Goal: Information Seeking & Learning: Check status

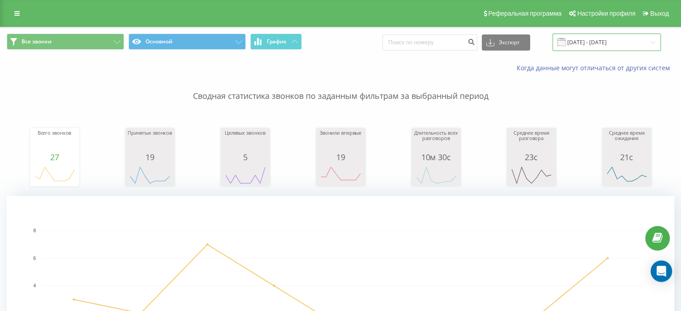
click at [605, 44] on input "11.08.2025 - 19.08.2025" at bounding box center [606, 42] width 108 height 17
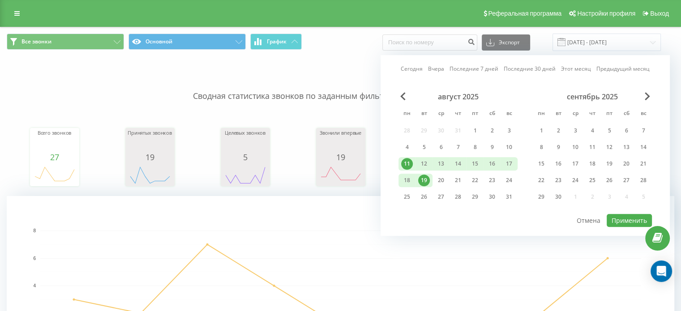
click at [422, 178] on div "19" at bounding box center [424, 181] width 12 height 12
click at [444, 182] on div "20" at bounding box center [441, 181] width 12 height 12
click at [422, 175] on div "19" at bounding box center [424, 181] width 12 height 12
click at [444, 175] on div "20" at bounding box center [441, 181] width 12 height 12
click at [624, 215] on button "Применить" at bounding box center [628, 220] width 45 height 13
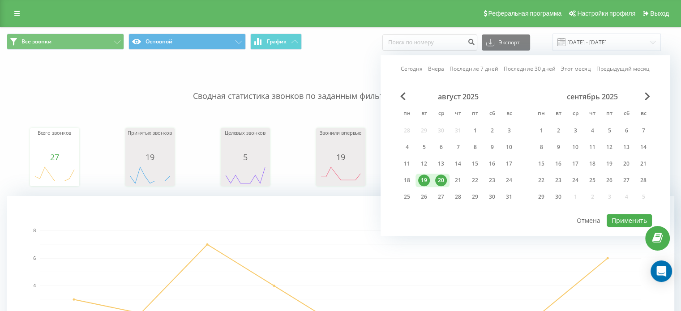
type input "19.08.2025 - 20.08.2025"
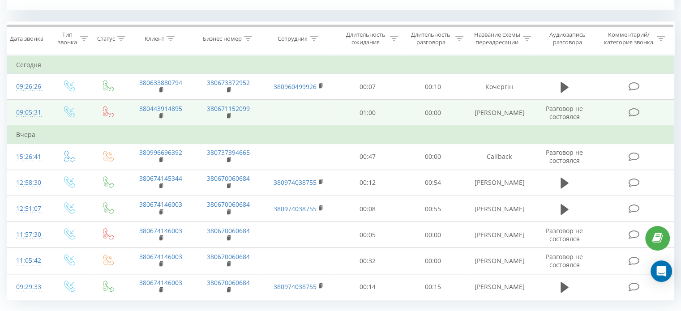
scroll to position [386, 0]
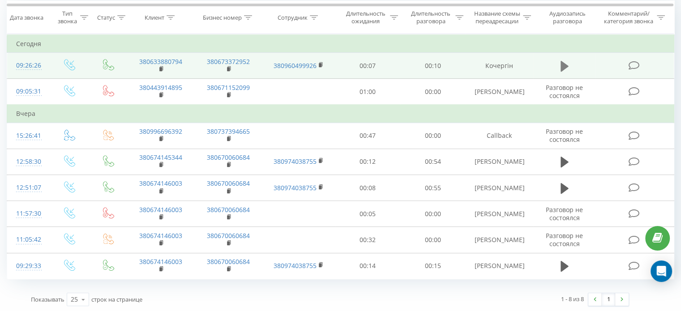
click at [564, 65] on icon at bounding box center [564, 65] width 8 height 11
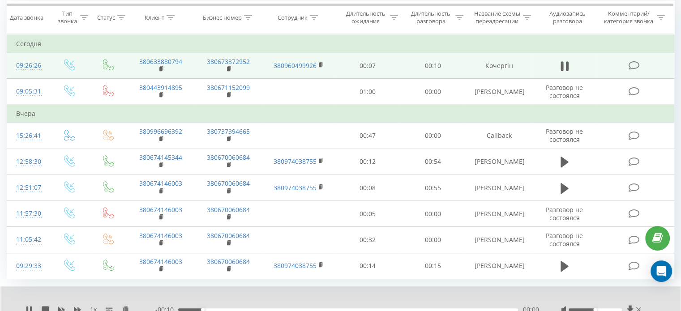
drag, startPoint x: 595, startPoint y: 304, endPoint x: 589, endPoint y: 305, distance: 6.3
click at [589, 305] on div at bounding box center [602, 309] width 82 height 9
drag, startPoint x: 592, startPoint y: 307, endPoint x: 585, endPoint y: 306, distance: 7.7
click at [585, 308] on div at bounding box center [594, 309] width 53 height 3
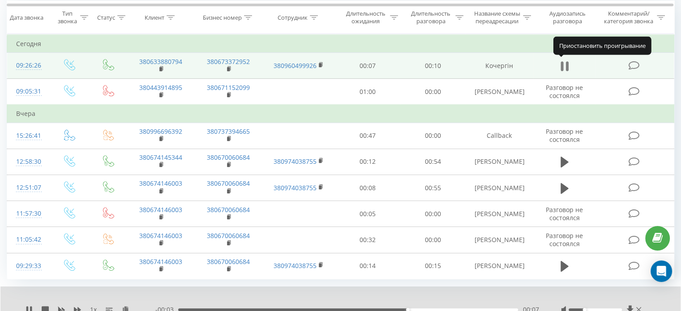
click at [560, 64] on icon at bounding box center [561, 66] width 3 height 10
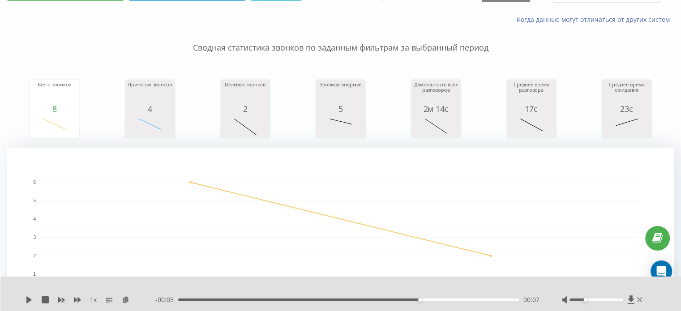
scroll to position [0, 0]
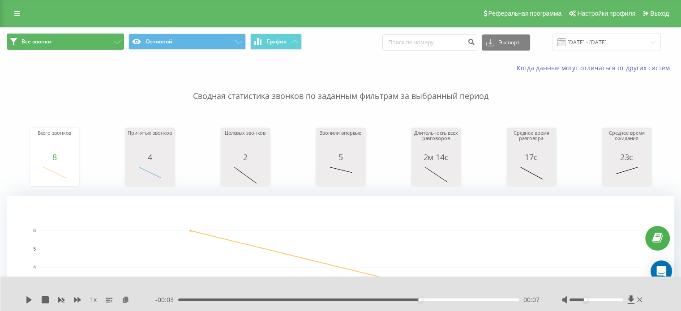
click at [102, 42] on button "Все звонки" at bounding box center [65, 42] width 117 height 16
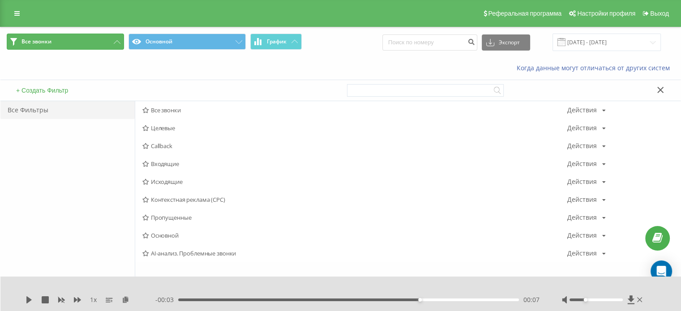
click at [50, 46] on button "Все звонки" at bounding box center [65, 42] width 117 height 16
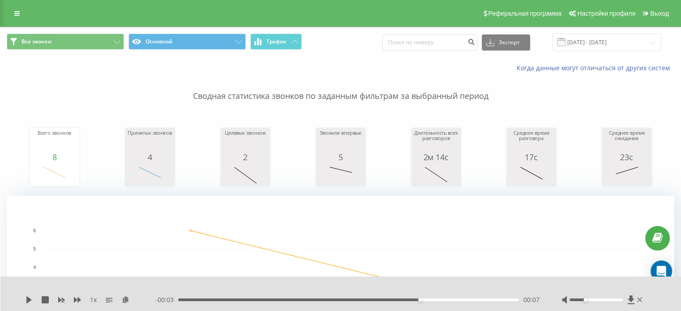
click at [14, 6] on div "Реферальная программа Настройки профиля Выход" at bounding box center [340, 13] width 681 height 27
click at [21, 17] on link at bounding box center [17, 13] width 16 height 13
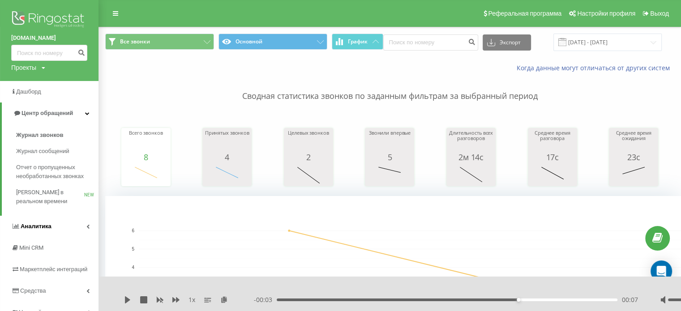
click at [36, 228] on span "Аналитика" at bounding box center [36, 226] width 31 height 7
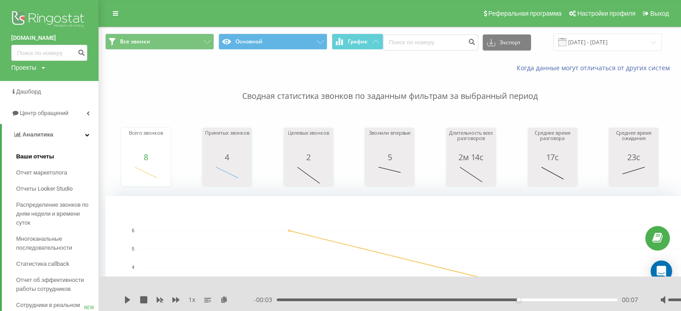
click at [30, 154] on span "Ваши отчеты" at bounding box center [35, 156] width 38 height 9
click at [25, 176] on span "Отчет маркетолога" at bounding box center [43, 172] width 54 height 9
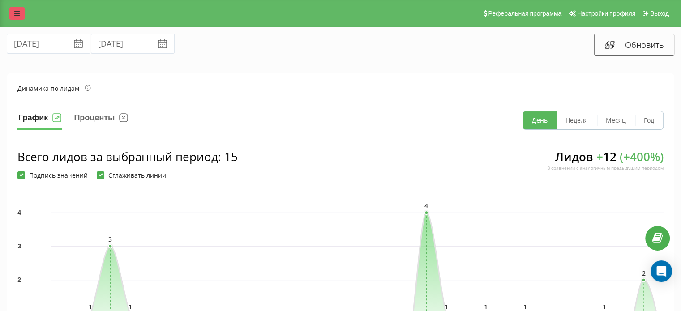
drag, startPoint x: 16, startPoint y: 14, endPoint x: 15, endPoint y: 19, distance: 5.1
click at [16, 14] on icon at bounding box center [16, 13] width 5 height 6
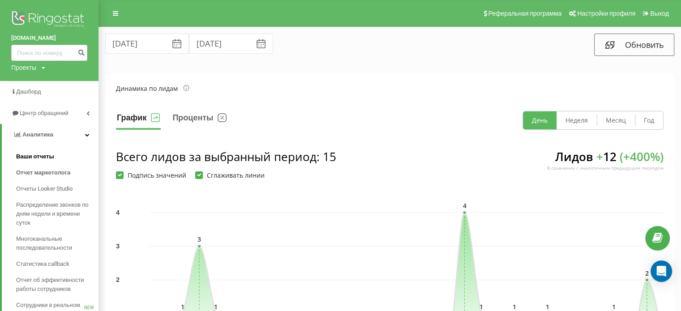
click at [34, 156] on span "Ваши отчеты" at bounding box center [35, 156] width 38 height 9
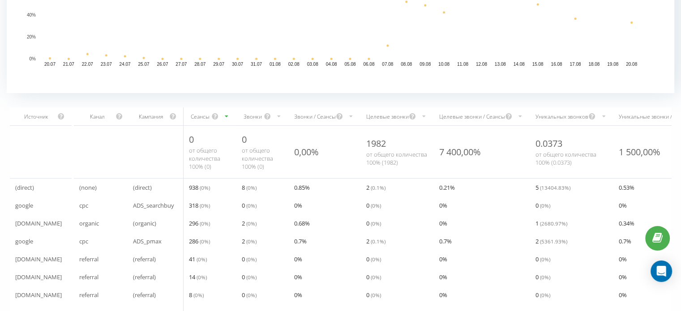
scroll to position [218, 0]
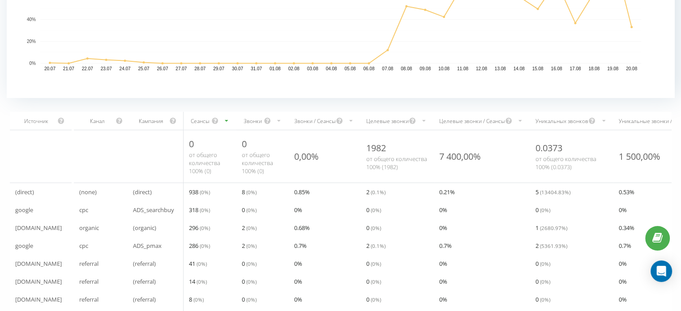
click at [193, 205] on span "318 ( 0 %)" at bounding box center [199, 210] width 21 height 11
click at [189, 205] on span "318 ( 0 %)" at bounding box center [199, 210] width 21 height 11
click at [200, 224] on span "( 0 %)" at bounding box center [205, 227] width 10 height 7
click at [128, 242] on div "ADS_pmax" at bounding box center [156, 246] width 56 height 18
click at [189, 258] on span "41 ( 0 %)" at bounding box center [198, 263] width 18 height 11
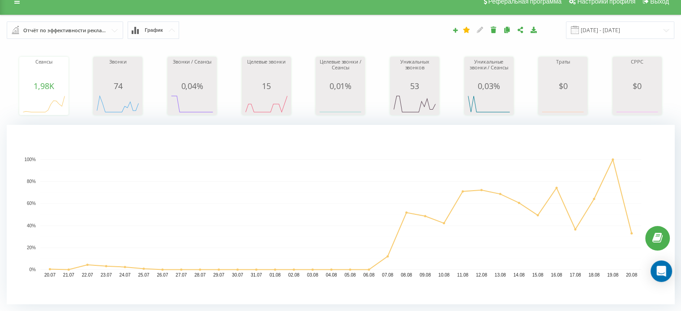
scroll to position [0, 0]
